Goal: Navigation & Orientation: Find specific page/section

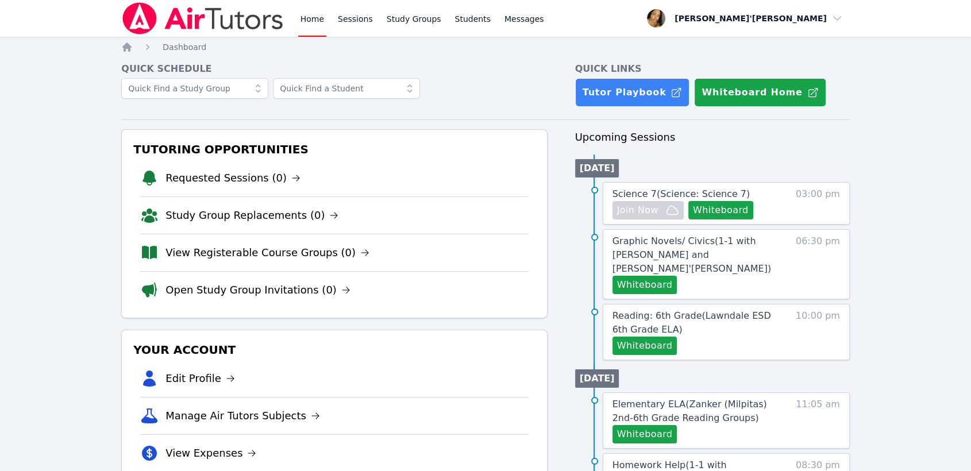
click at [383, 275] on li "Open Study Group Invitations (0)" at bounding box center [334, 289] width 388 height 37
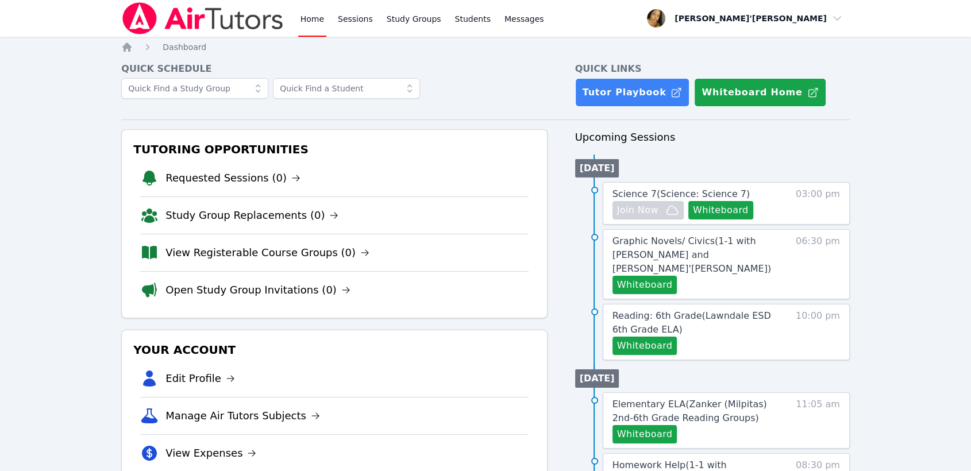
drag, startPoint x: 45, startPoint y: 33, endPoint x: 45, endPoint y: 10, distance: 22.4
click at [45, 33] on nav "Home Sessions Study Groups Students Messages Open user menu Lee'Tayna Hostick O…" at bounding box center [485, 18] width 971 height 37
click at [44, 3] on nav "Home Sessions Study Groups Students Messages Open user menu Lee'Tayna Hostick O…" at bounding box center [485, 18] width 971 height 37
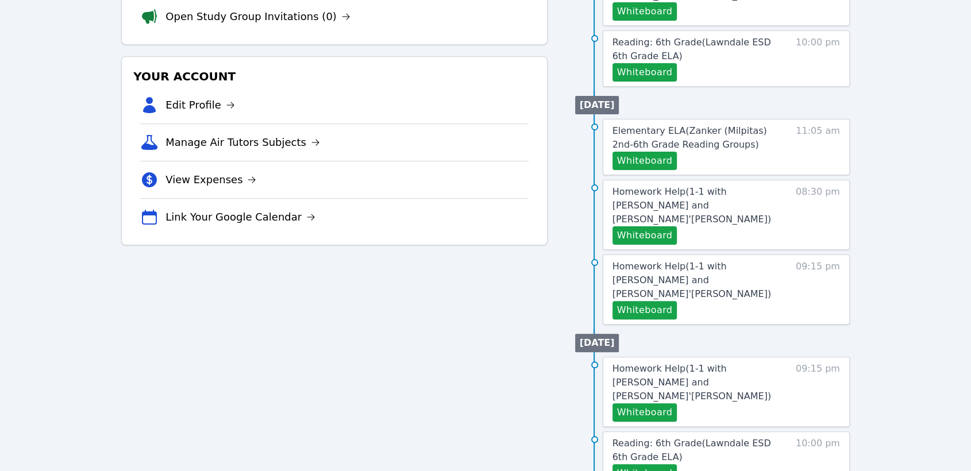
scroll to position [120, 0]
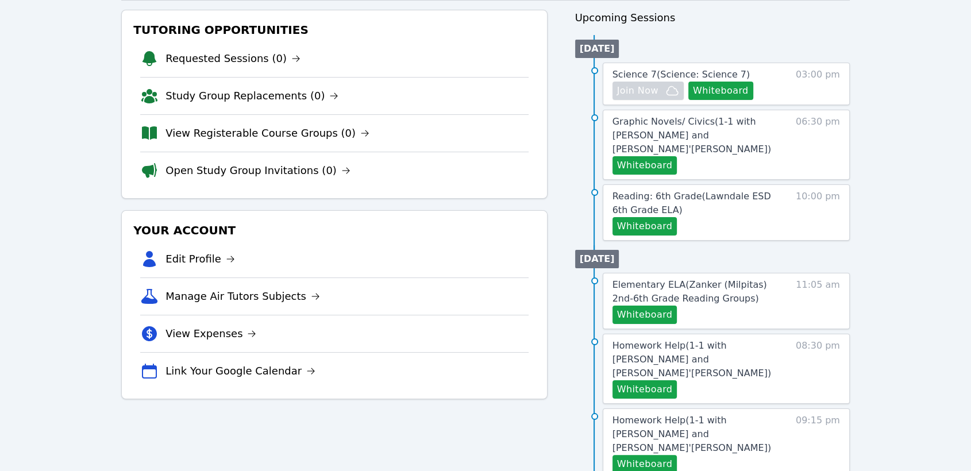
click at [909, 258] on div "Home Sessions Study Groups Students Messages Open user menu Lee'Tayna Hostick O…" at bounding box center [485, 370] width 971 height 980
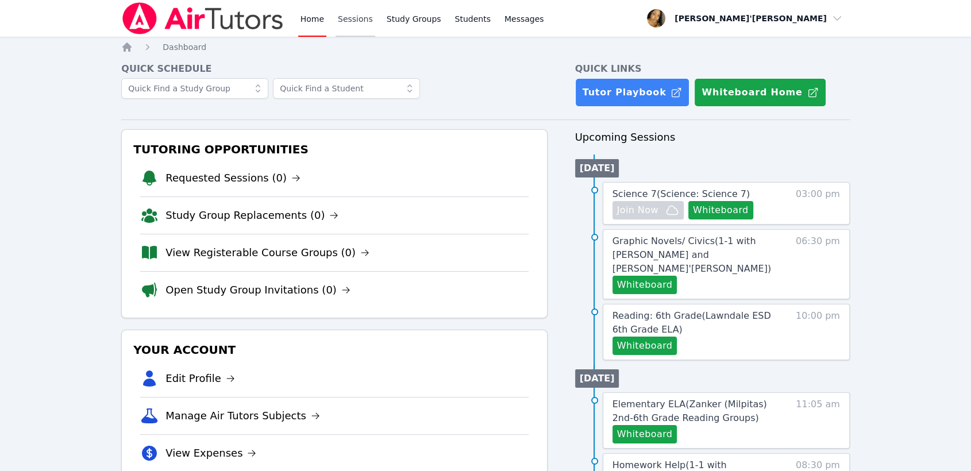
click at [351, 14] on link "Sessions" at bounding box center [356, 18] width 40 height 37
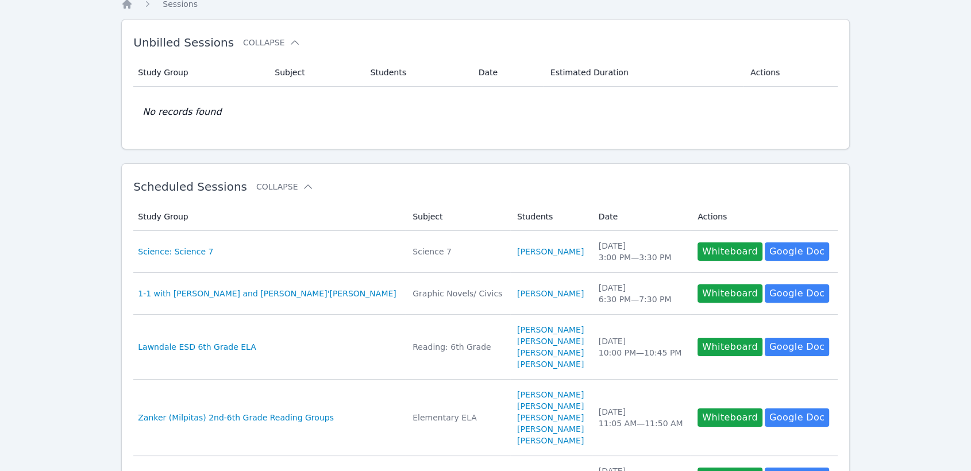
click at [97, 295] on div "Home Sessions Study Groups Students Messages Open user menu Lee'Tayna Hostick O…" at bounding box center [485, 431] width 971 height 949
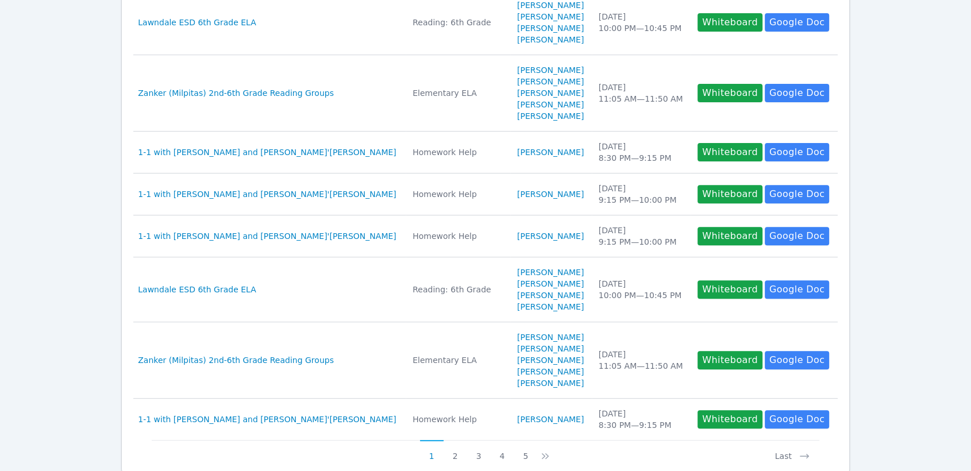
scroll to position [447, 0]
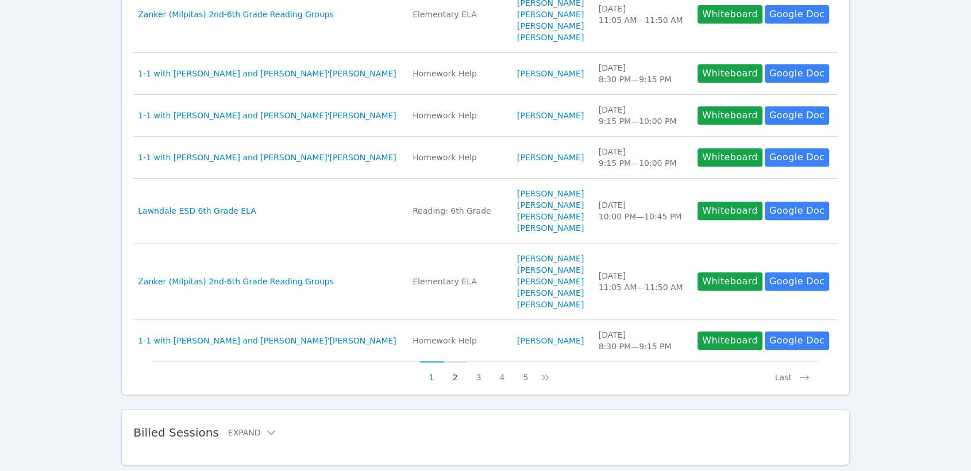
click at [459, 374] on button "2" at bounding box center [456, 373] width 24 height 22
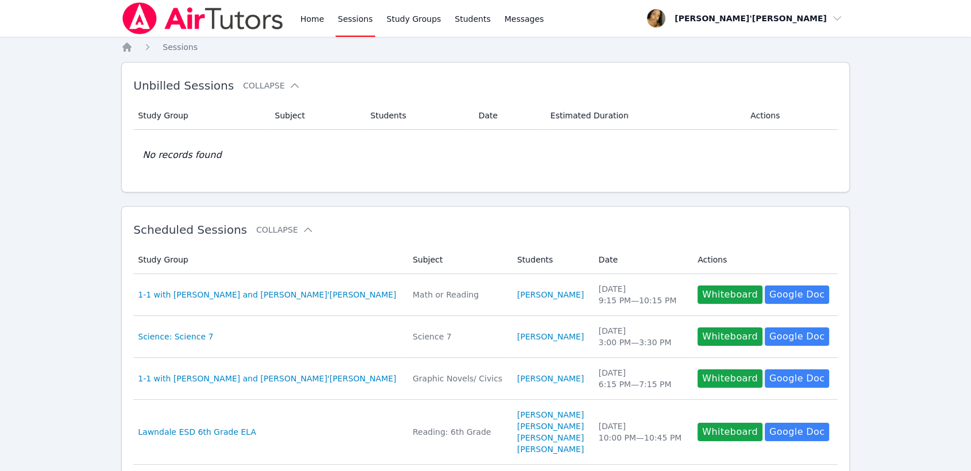
click at [175, 302] on td "Study Group 1-1 with Matheus Arruda and Lee'Tayna Hostick" at bounding box center [269, 295] width 272 height 42
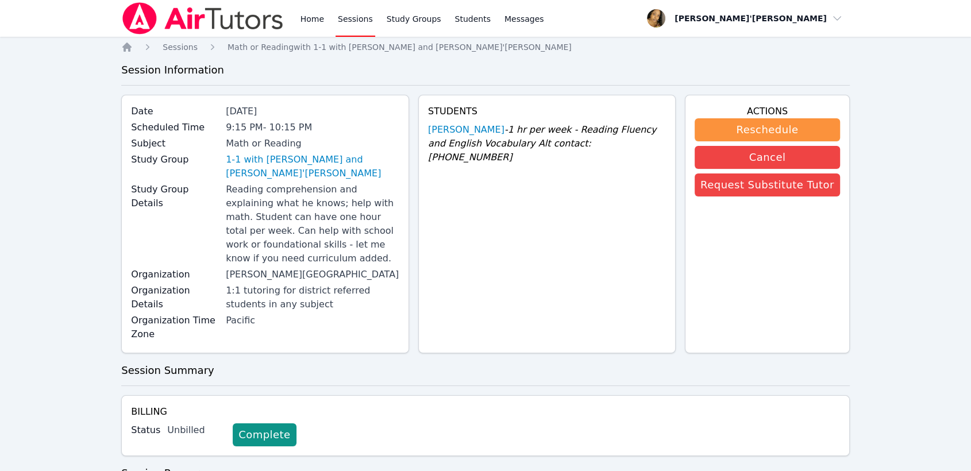
scroll to position [64, 0]
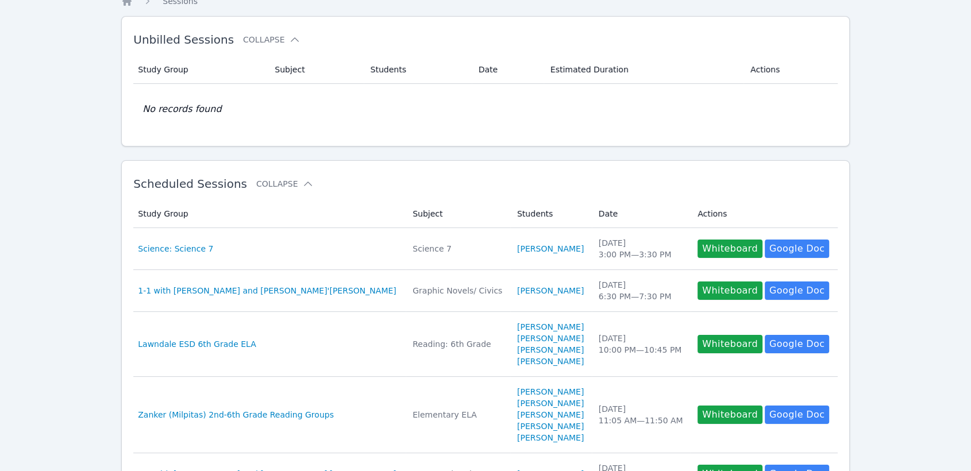
click at [110, 204] on div "Home Sessions Study Groups Students Messages Open user menu Lee'Tayna Hostick O…" at bounding box center [485, 428] width 971 height 949
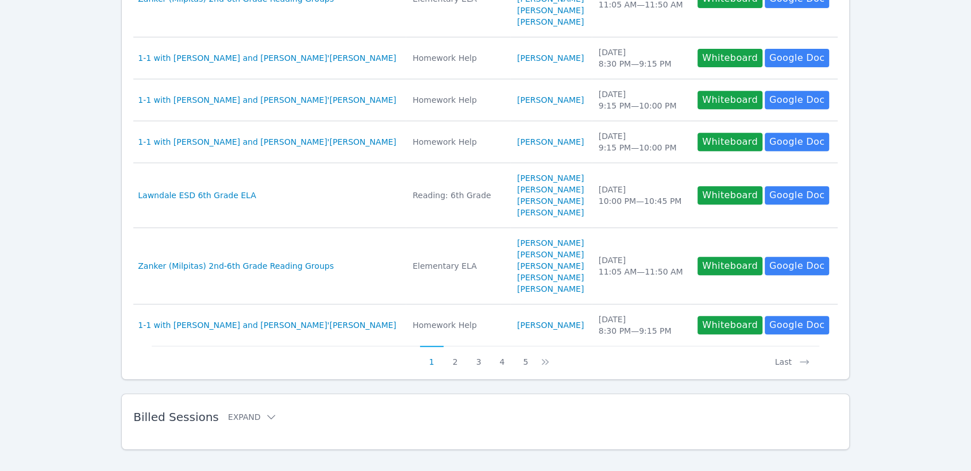
scroll to position [476, 0]
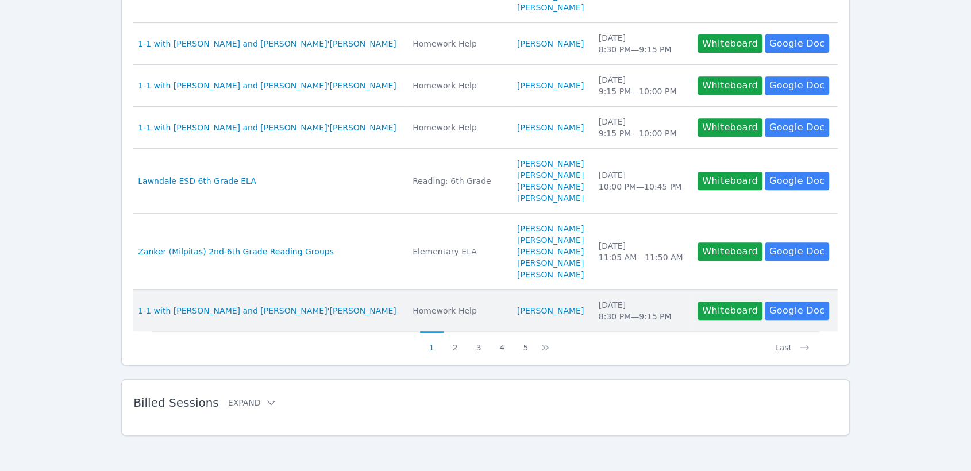
click at [332, 318] on td "Study Group 1-1 with Ethan Uzzan and Lee'Tayna Hostick" at bounding box center [269, 310] width 272 height 41
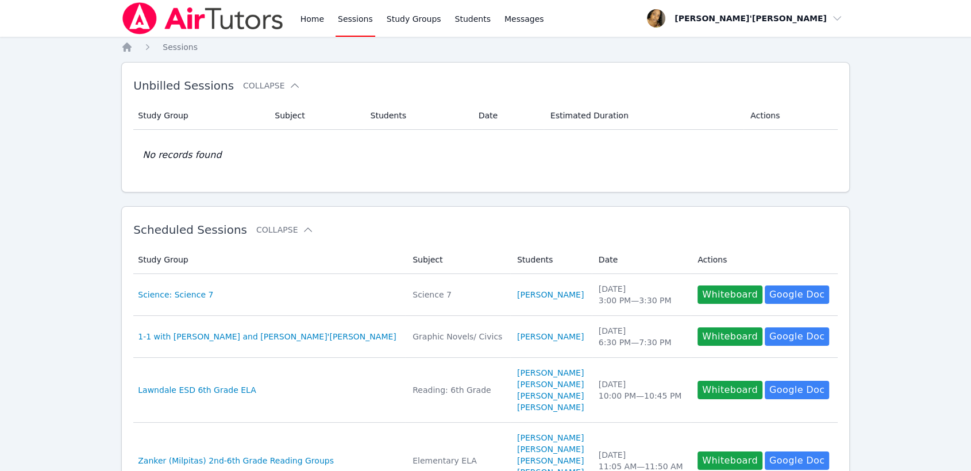
scroll to position [476, 0]
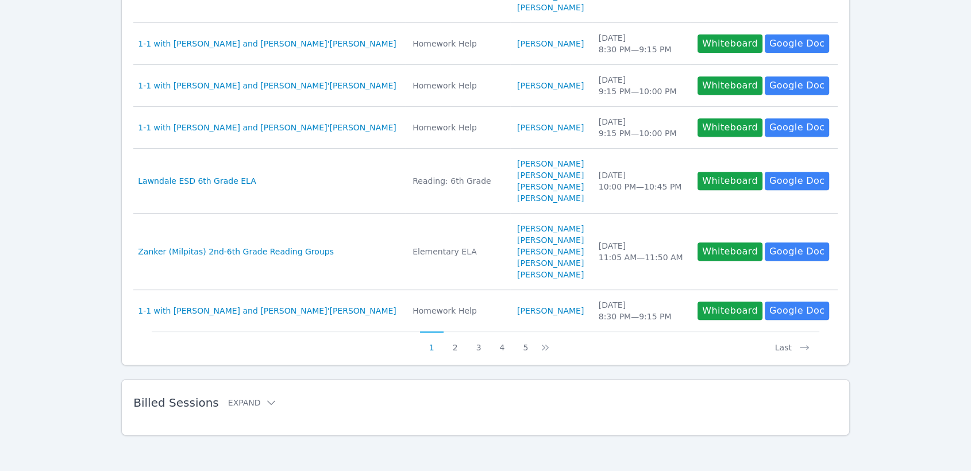
click at [326, 374] on div "Home Sessions Unbilled Sessions Collapse Study Group Subject Students Date Esti…" at bounding box center [485, 19] width 729 height 908
click at [457, 337] on button "2" at bounding box center [456, 343] width 24 height 22
